Goal: Task Accomplishment & Management: Use online tool/utility

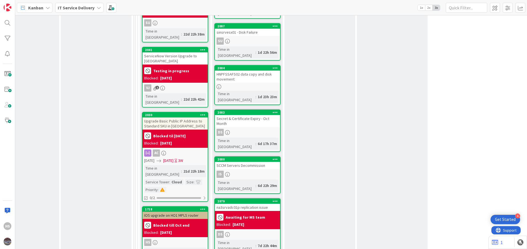
scroll to position [449, 248]
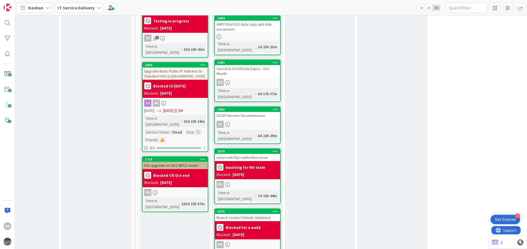
click at [248, 214] on div "Branch Contact Details Validation" at bounding box center [247, 217] width 65 height 7
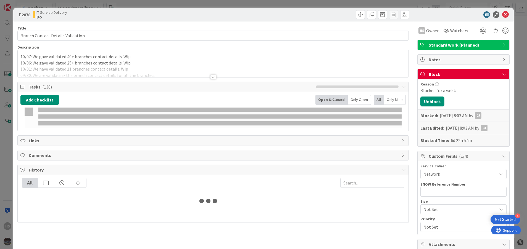
click at [21, 57] on p "10/07: We gave validated 40+ branches contact details. Wip" at bounding box center [212, 57] width 385 height 6
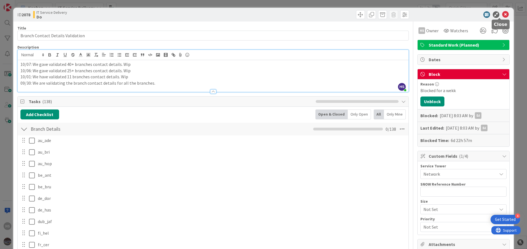
click at [502, 15] on icon at bounding box center [505, 14] width 7 height 7
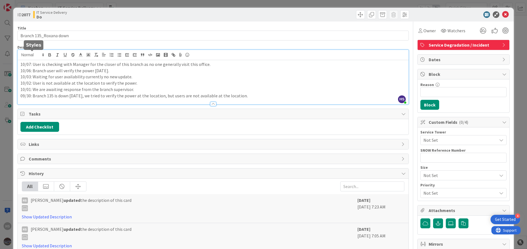
click at [19, 57] on div "HS [PERSON_NAME] just joined 10/07: User is checking with Manager for the close…" at bounding box center [213, 77] width 391 height 54
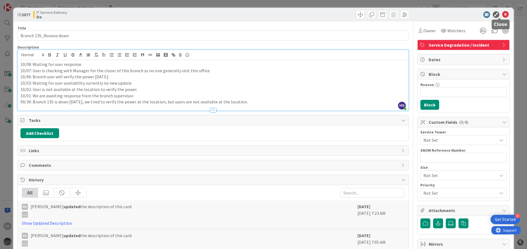
click at [502, 15] on icon at bounding box center [505, 14] width 7 height 7
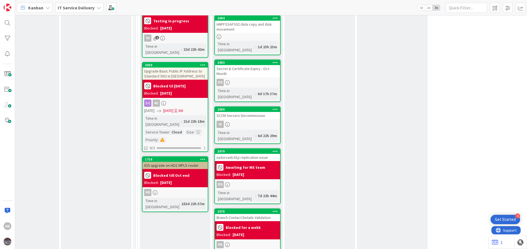
click at [257, 226] on b "Blocked for a wekk" at bounding box center [242, 228] width 35 height 4
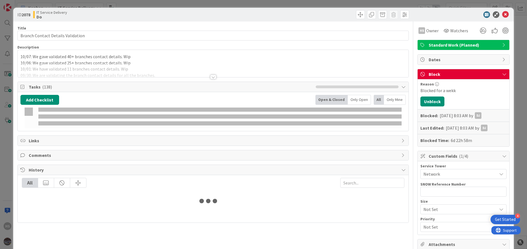
click at [22, 57] on p "10/07: We gave validated 40+ branches contact details. Wip" at bounding box center [212, 57] width 385 height 6
click at [20, 57] on span at bounding box center [32, 55] width 27 height 7
click at [0, 0] on span at bounding box center [0, 0] width 0 height 0
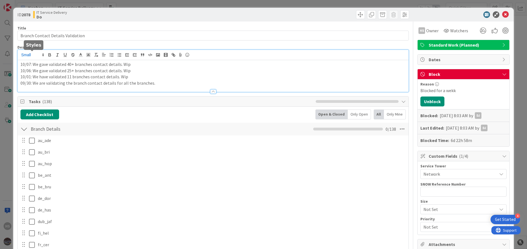
click at [74, 67] on p "1 ﻿ 0/07: We gave validated 40+ branches contact details. Wip" at bounding box center [212, 64] width 385 height 6
click at [22, 64] on p "10/07: We gave validated 40+ branches contact details. Wip" at bounding box center [212, 64] width 385 height 6
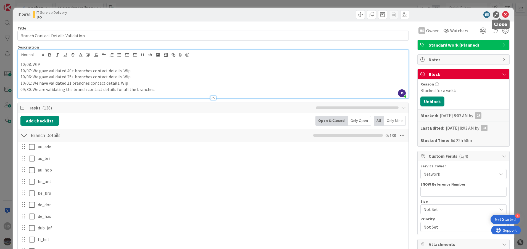
click at [502, 14] on icon at bounding box center [505, 14] width 7 height 7
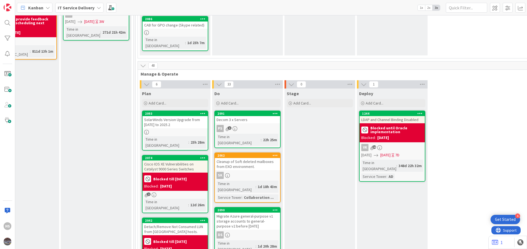
scroll to position [133, 248]
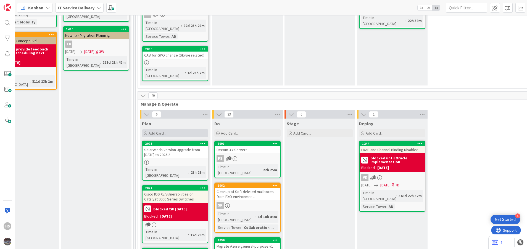
click at [171, 129] on div "Add Card..." at bounding box center [175, 133] width 66 height 8
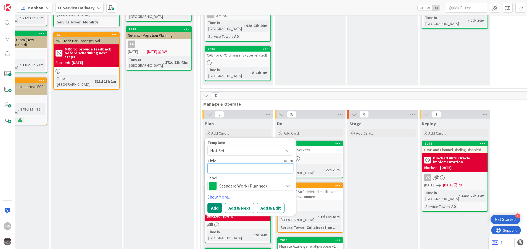
scroll to position [133, 187]
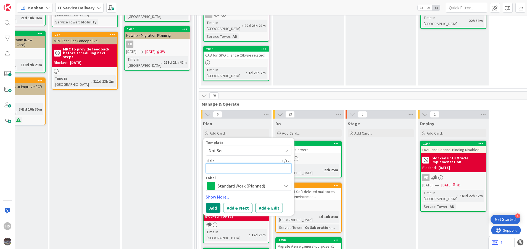
click at [225, 163] on textarea at bounding box center [249, 168] width 86 height 10
paste textarea "Circuit replacement at [GEOGRAPHIC_DATA], [GEOGRAPHIC_DATA]"
type textarea "x"
type textarea "Circuit replacement at [GEOGRAPHIC_DATA], [GEOGRAPHIC_DATA]"
click at [257, 181] on div "Standard Work (Planned)" at bounding box center [249, 186] width 86 height 10
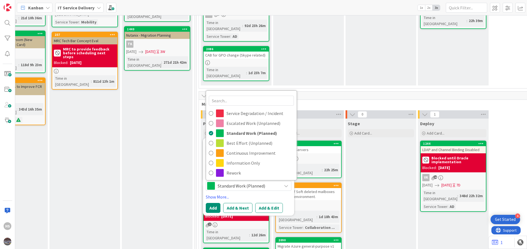
click at [257, 181] on div "Standard Work (Planned)" at bounding box center [249, 186] width 86 height 10
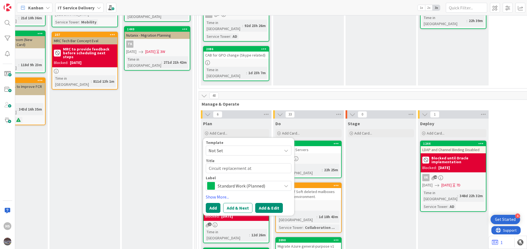
click at [264, 203] on button "Add & Edit" at bounding box center [269, 208] width 28 height 10
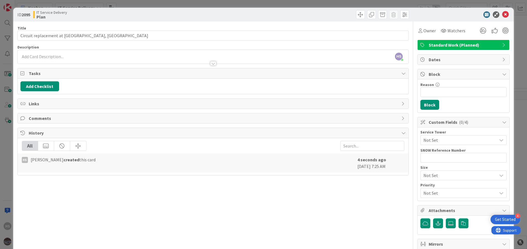
click at [435, 139] on span "Not Set" at bounding box center [459, 140] width 73 height 7
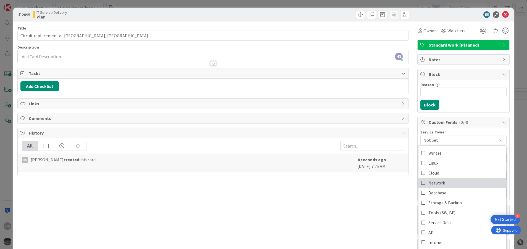
click at [421, 185] on icon at bounding box center [423, 183] width 4 height 8
click at [418, 30] on div "Owner" at bounding box center [426, 30] width 17 height 7
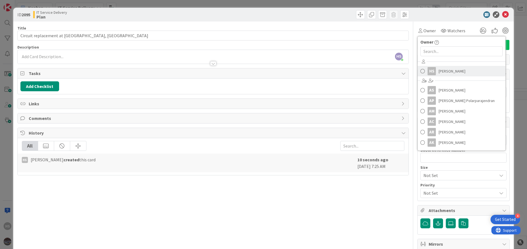
click at [420, 69] on span at bounding box center [422, 71] width 4 height 8
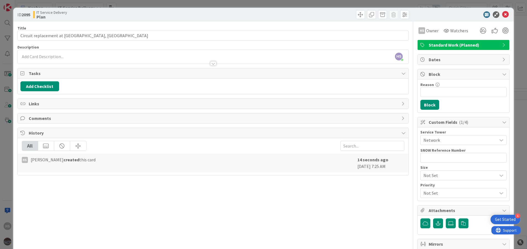
click at [177, 63] on div at bounding box center [213, 61] width 391 height 6
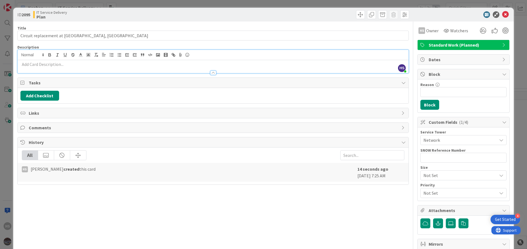
click at [34, 65] on p at bounding box center [212, 64] width 385 height 6
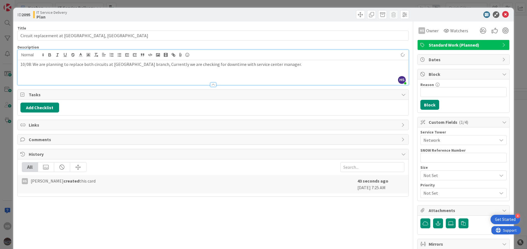
click at [211, 61] on div "10/08: We are planning to replace both circuits at [GEOGRAPHIC_DATA] branch, Cu…" at bounding box center [213, 72] width 391 height 25
click at [219, 66] on p "10/08: We are planning to replace both circuits at [GEOGRAPHIC_DATA] branch, Cu…" at bounding box center [212, 64] width 385 height 6
click at [502, 14] on icon at bounding box center [505, 14] width 7 height 7
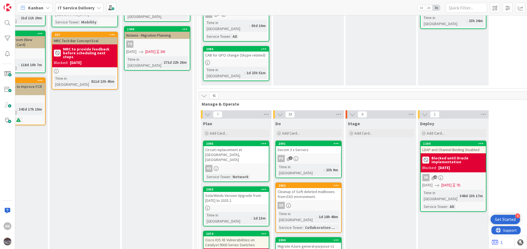
click at [250, 141] on div "2095 Circuit replacement at branch 160, Benicia HS Service Tower : Network" at bounding box center [236, 161] width 66 height 41
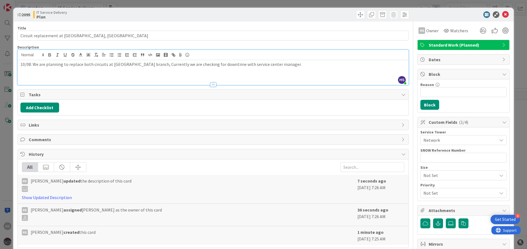
click at [124, 59] on div "HS [PERSON_NAME] just joined 10/08: We are planning to replace both circuits at…" at bounding box center [213, 67] width 391 height 35
click at [132, 81] on div at bounding box center [213, 82] width 391 height 6
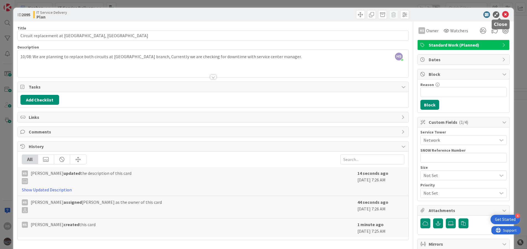
click at [502, 13] on icon at bounding box center [505, 14] width 7 height 7
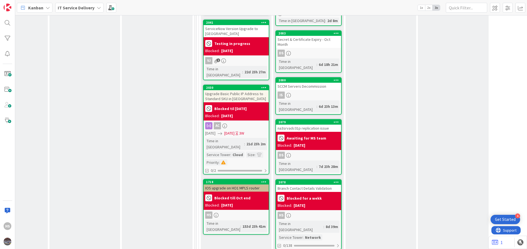
scroll to position [519, 187]
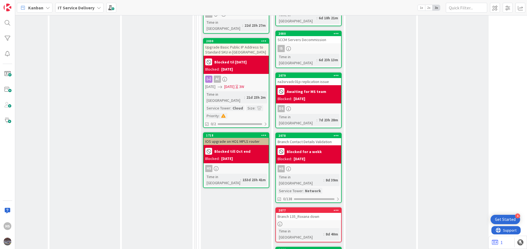
click at [314, 138] on div "Branch Contact Details Validation" at bounding box center [308, 141] width 65 height 7
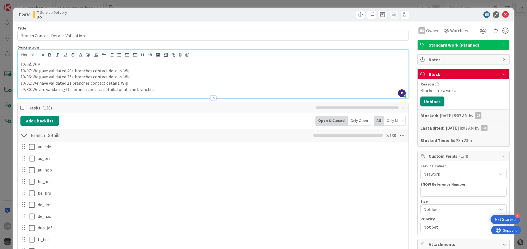
click at [58, 62] on div "10/08: WIP 10/07: We gave validated 40+ branches contact details. Wip 10/06: We…" at bounding box center [213, 79] width 391 height 38
click at [39, 71] on p "10/07: We gave validated 40+ branches contact details. Wip" at bounding box center [212, 71] width 385 height 6
click at [502, 12] on icon at bounding box center [505, 14] width 7 height 7
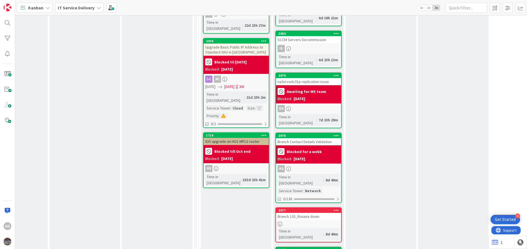
click at [308, 222] on div at bounding box center [308, 224] width 65 height 5
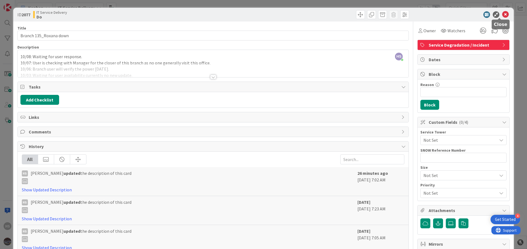
click at [502, 15] on icon at bounding box center [505, 14] width 7 height 7
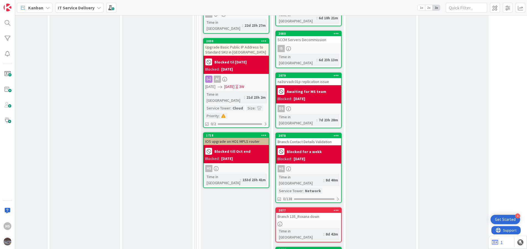
click at [315, 208] on div "2077" at bounding box center [308, 210] width 65 height 5
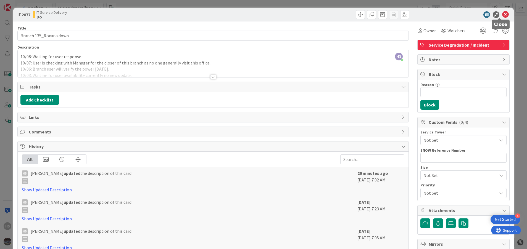
click at [502, 12] on icon at bounding box center [505, 14] width 7 height 7
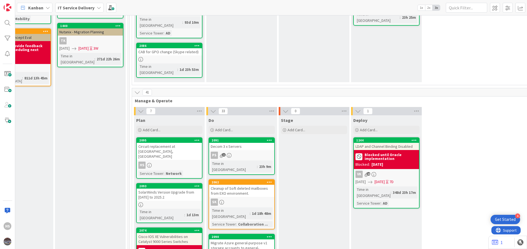
scroll to position [136, 254]
click at [166, 143] on div "Circuit replacement at [GEOGRAPHIC_DATA], [GEOGRAPHIC_DATA]" at bounding box center [168, 151] width 65 height 17
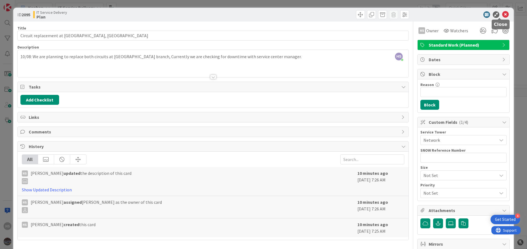
click at [502, 15] on icon at bounding box center [505, 14] width 7 height 7
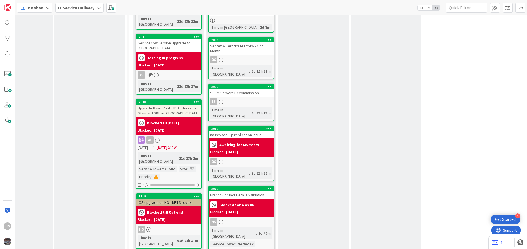
scroll to position [489, 254]
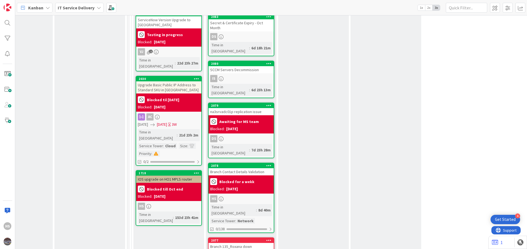
click at [228, 168] on div "Branch Contact Details Validation" at bounding box center [240, 171] width 65 height 7
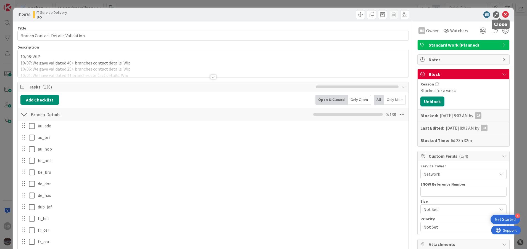
click at [502, 15] on icon at bounding box center [505, 14] width 7 height 7
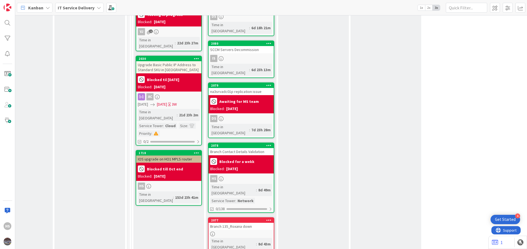
scroll to position [575, 254]
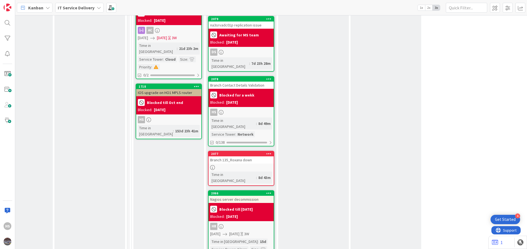
click at [231, 156] on div "Branch 135_Roxana down" at bounding box center [240, 159] width 65 height 7
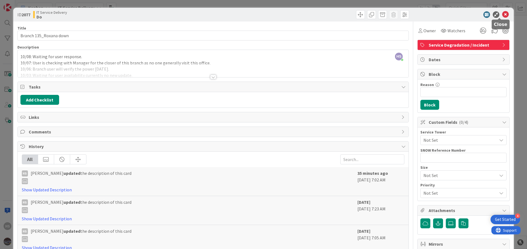
click at [502, 15] on icon at bounding box center [505, 14] width 7 height 7
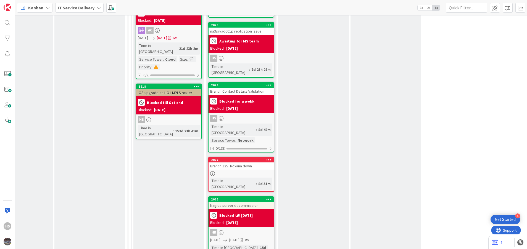
click at [256, 171] on div at bounding box center [240, 173] width 65 height 5
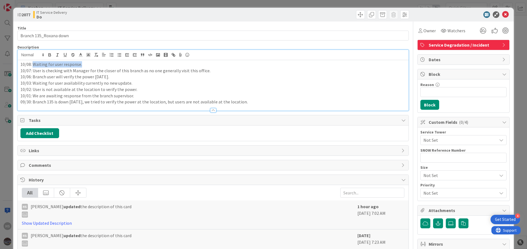
drag, startPoint x: 33, startPoint y: 56, endPoint x: 84, endPoint y: 62, distance: 51.5
click at [84, 62] on p "10/08: Waiting for user response." at bounding box center [212, 64] width 385 height 6
click at [88, 62] on p "10/08: We got the confirmation from Manager this branch can be close." at bounding box center [212, 64] width 385 height 6
click at [113, 75] on p "10/06: Branch user will verify the power [DATE]." at bounding box center [212, 77] width 385 height 6
click at [210, 107] on div at bounding box center [213, 108] width 391 height 6
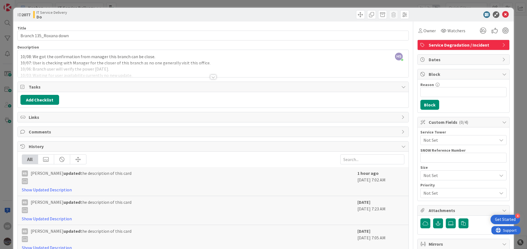
click at [210, 76] on div at bounding box center [213, 77] width 6 height 4
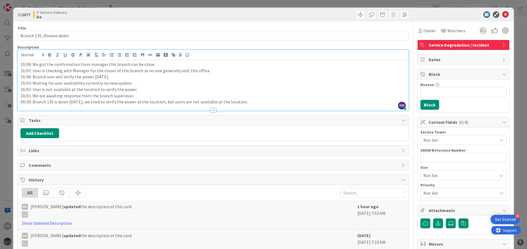
click at [156, 68] on p "10/07: User is checking with Manager for the closer of this branch as no one ge…" at bounding box center [212, 71] width 385 height 6
click at [151, 67] on p "10/08: We got the confirmation from manager this branch can be close." at bounding box center [212, 64] width 385 height 6
click at [502, 14] on icon at bounding box center [505, 14] width 7 height 7
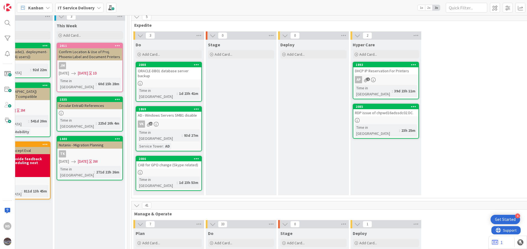
scroll to position [116, 254]
